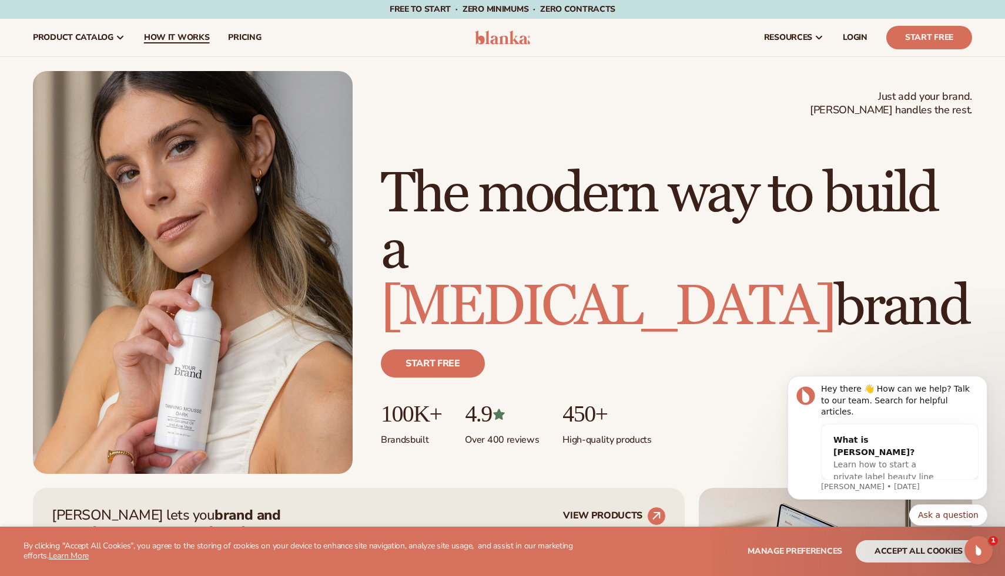
click at [166, 36] on span "How It Works" at bounding box center [177, 37] width 66 height 9
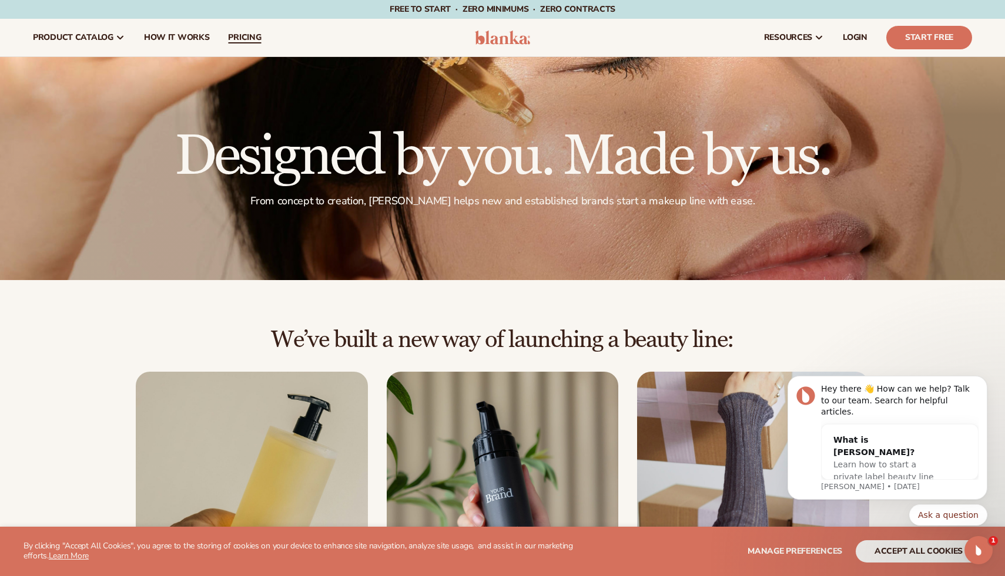
click at [240, 36] on span "pricing" at bounding box center [244, 37] width 33 height 9
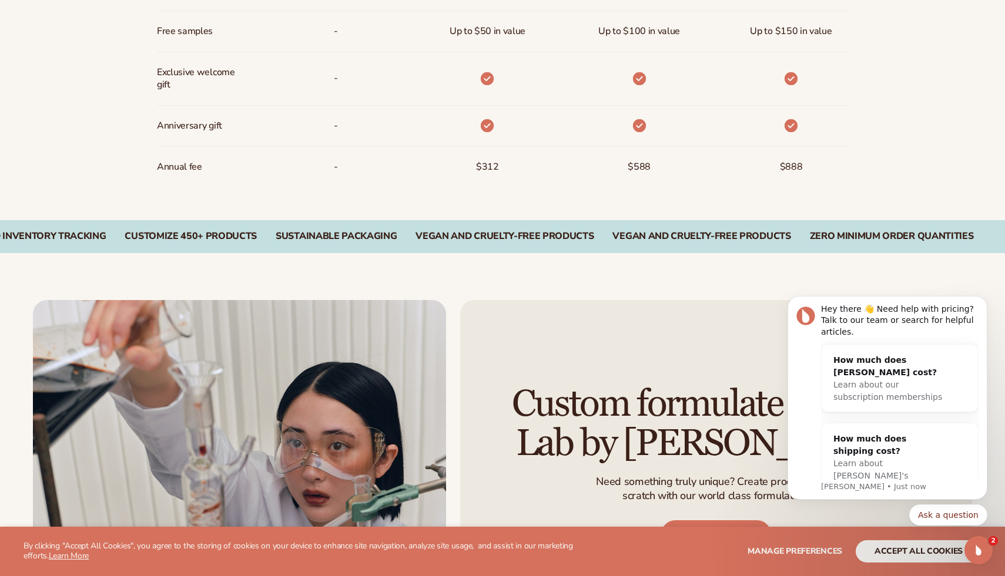
scroll to position [1085, 0]
